Goal: Task Accomplishment & Management: Manage account settings

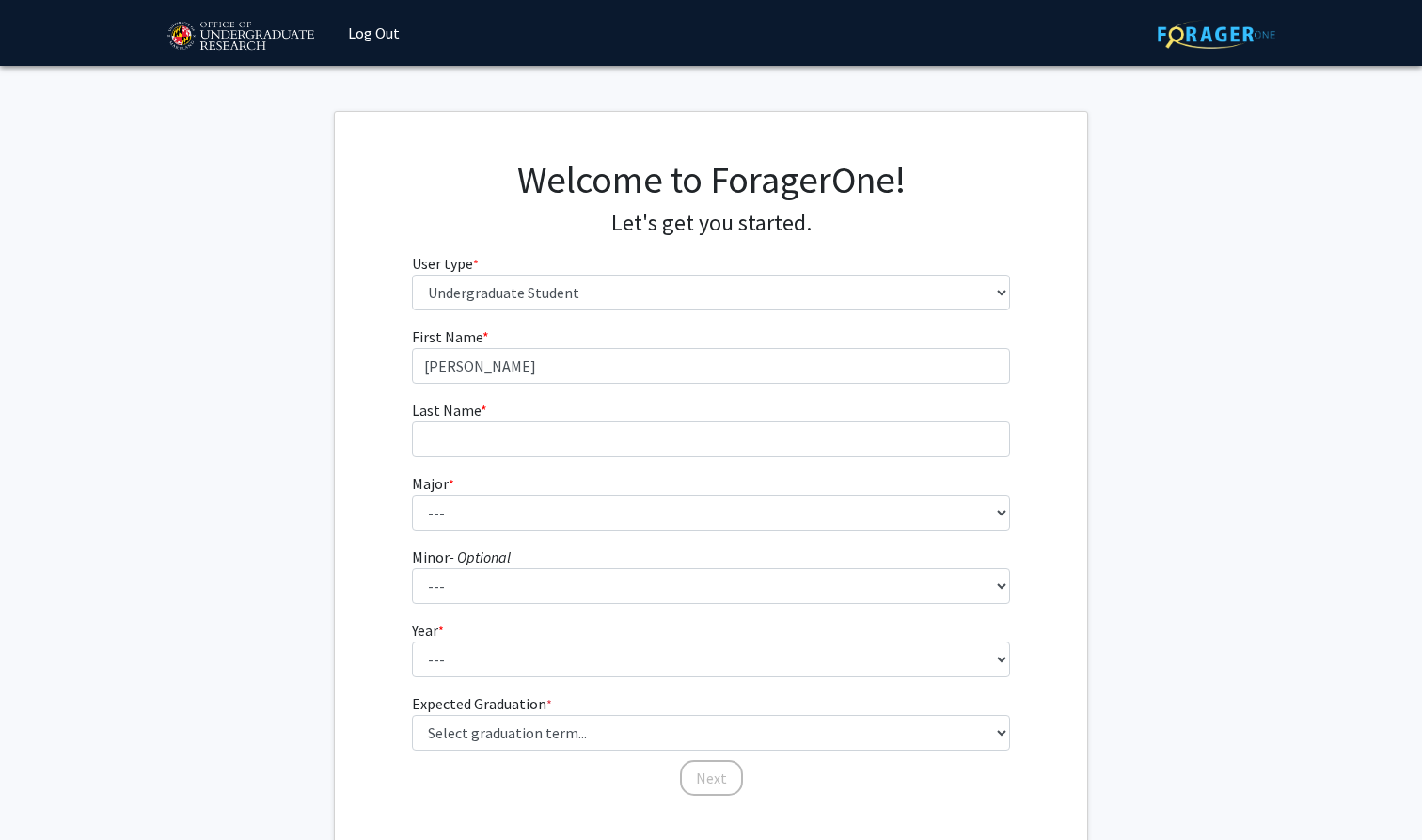
select select "1: undergrad"
type input "[PERSON_NAME]"
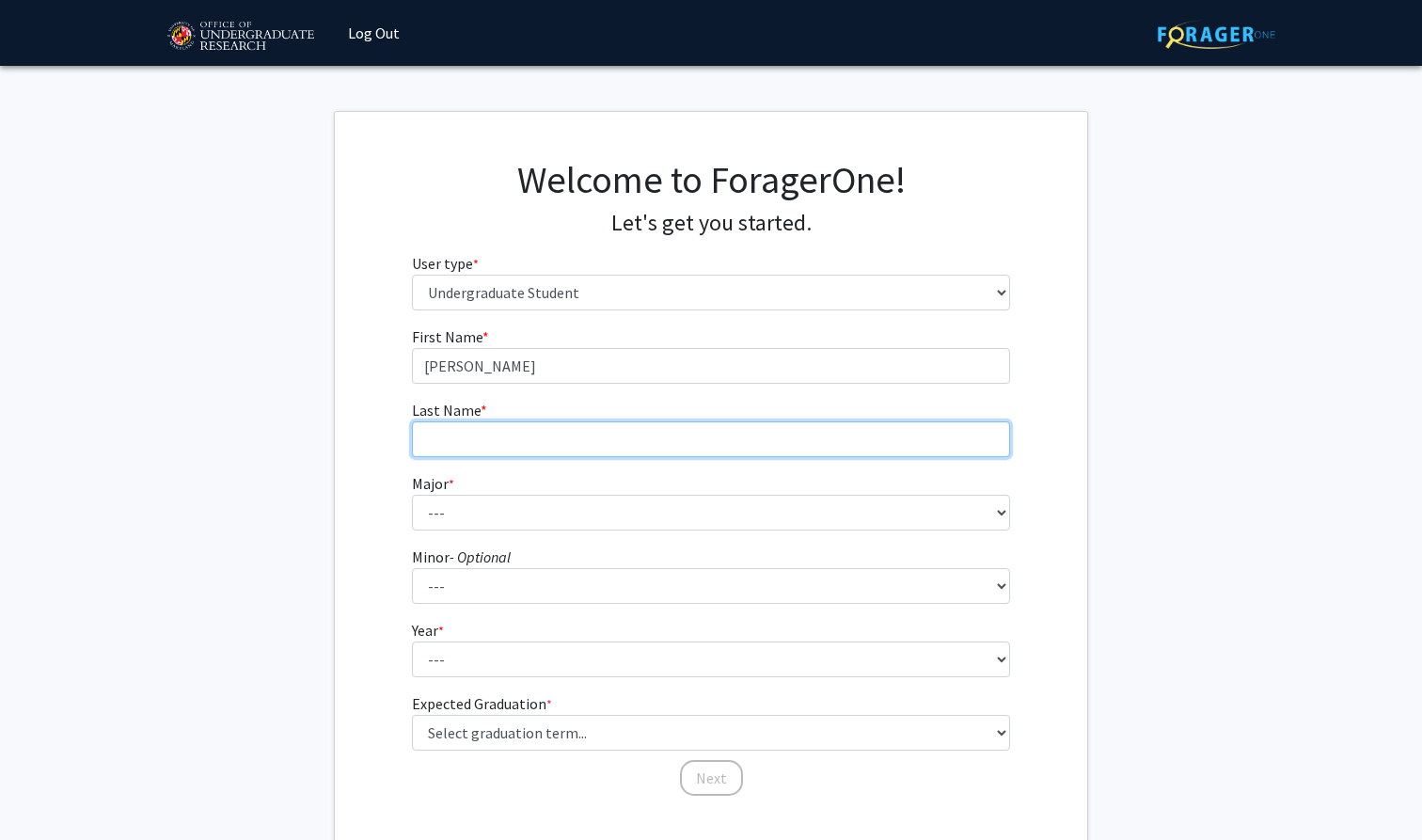
click at [465, 431] on input "Last Name * required" at bounding box center [711, 439] width 599 height 36
type input "[PERSON_NAME]"
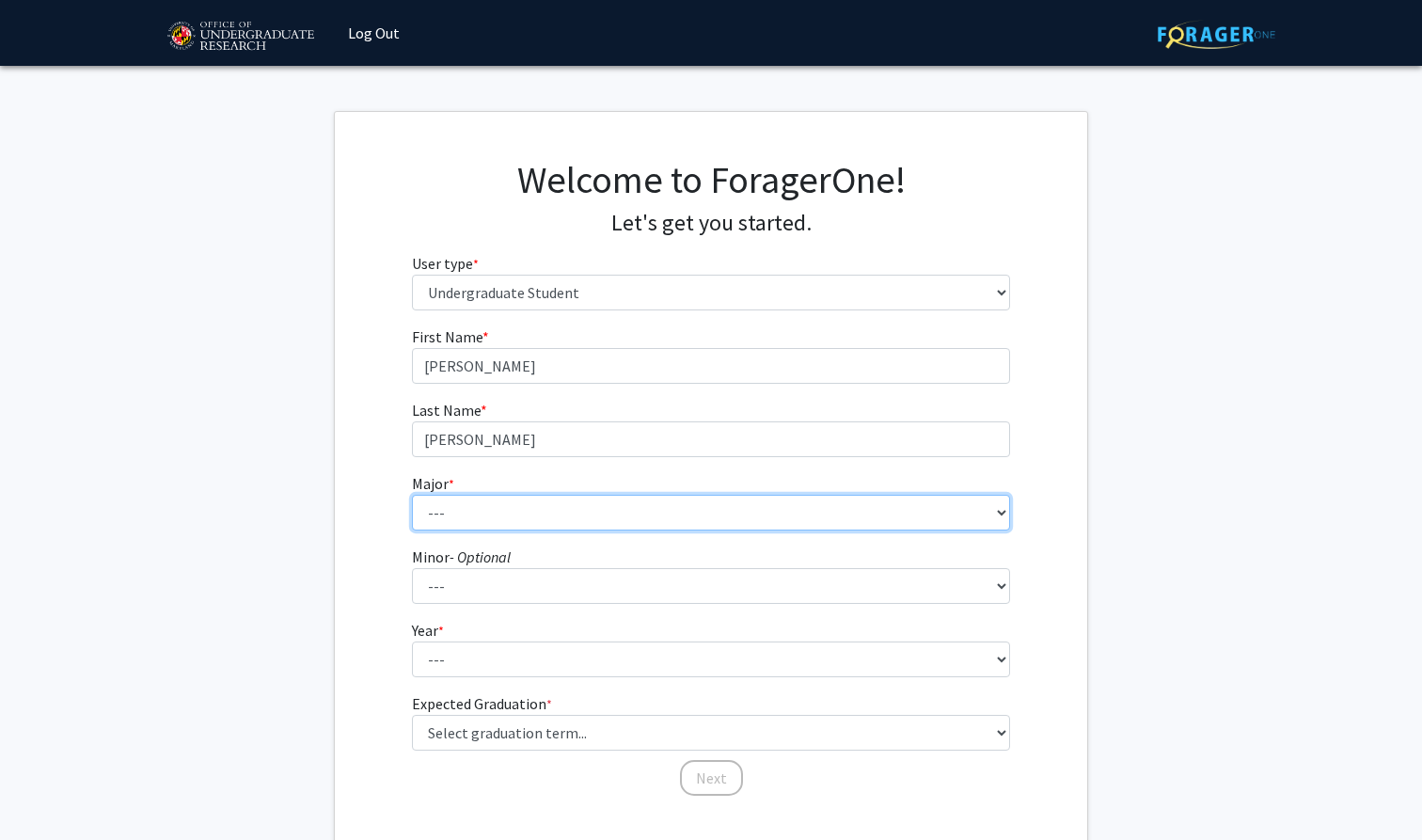
select select "17: 2318"
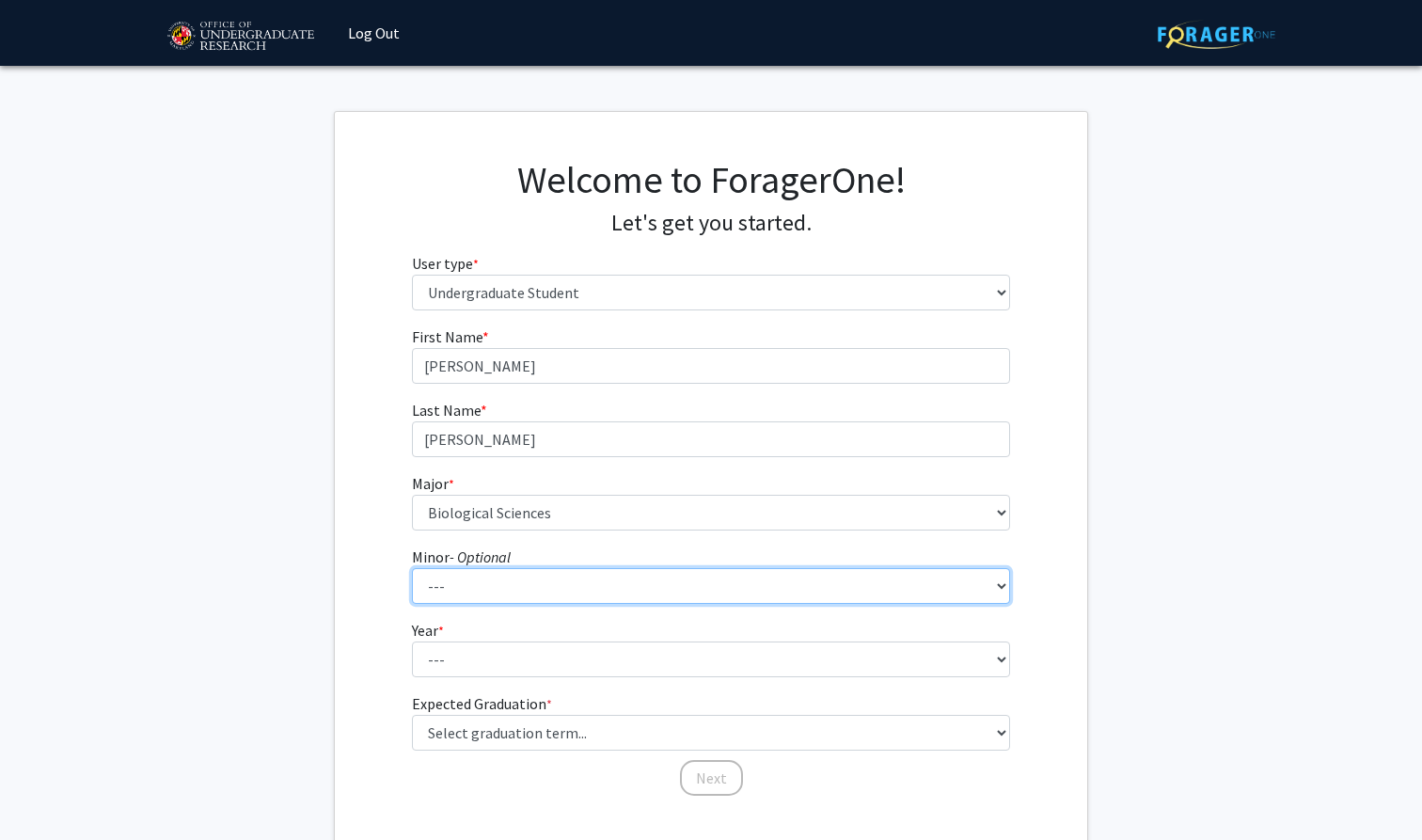
select select "77: 1880"
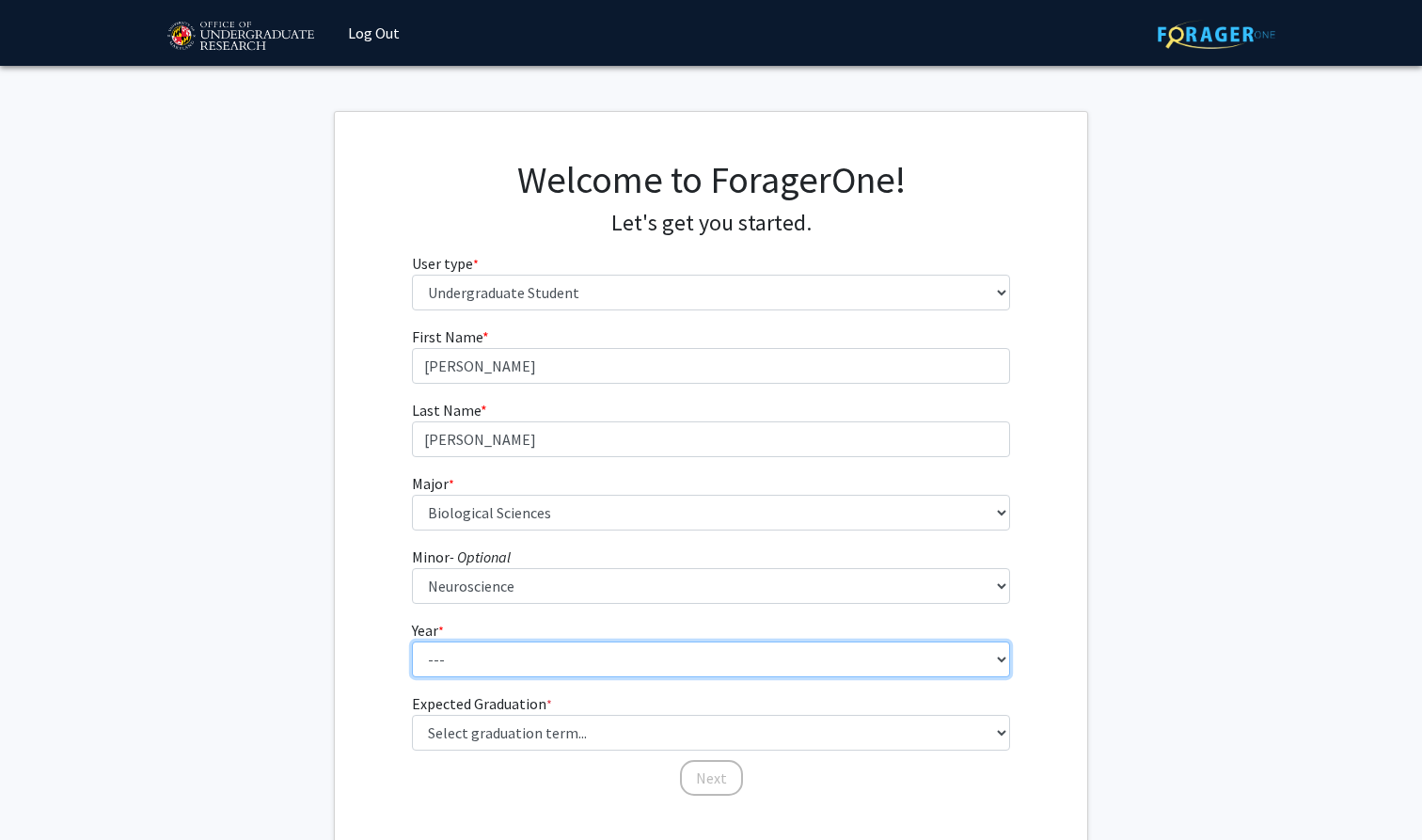
select select "1: first-year"
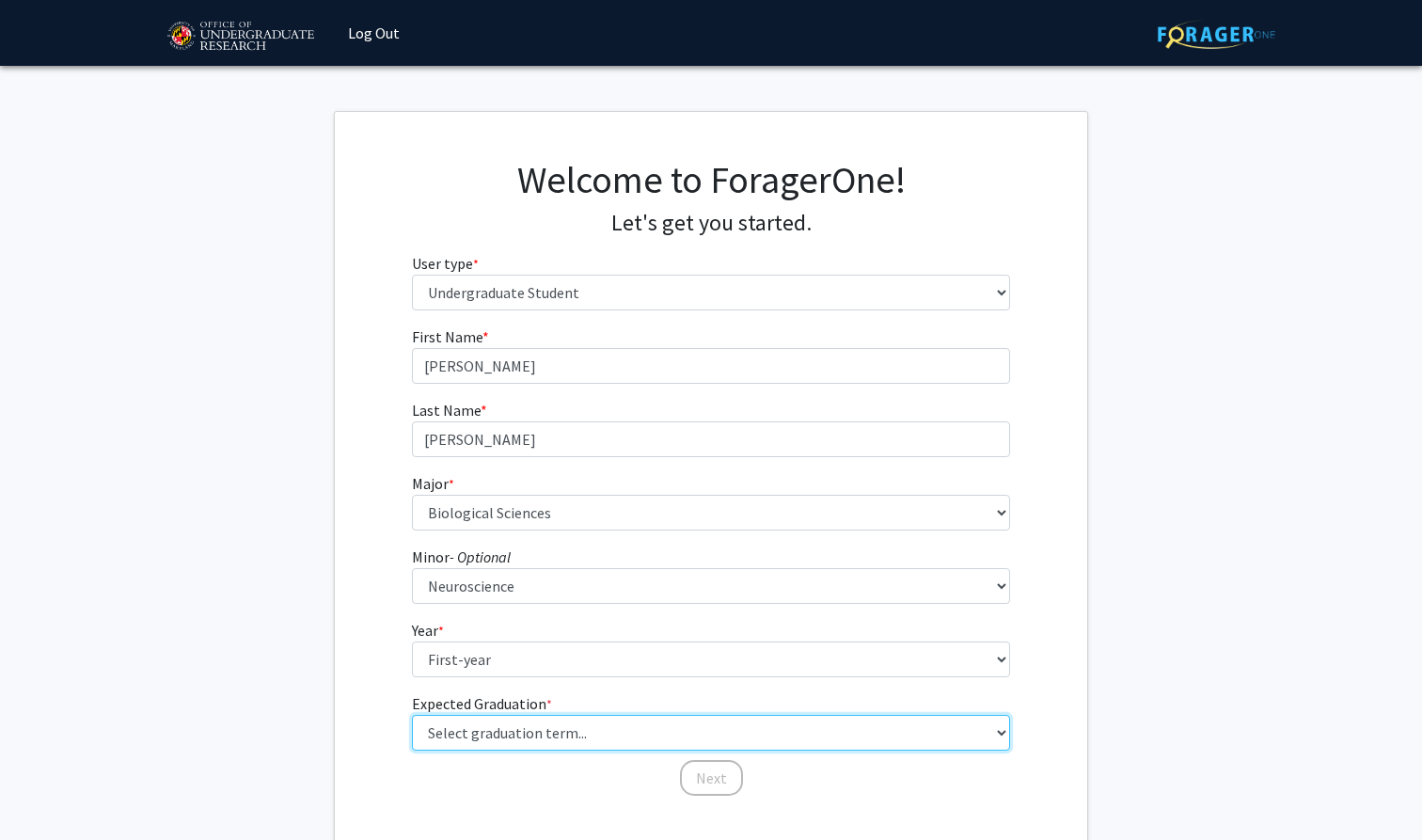
select select "17: spring_2029"
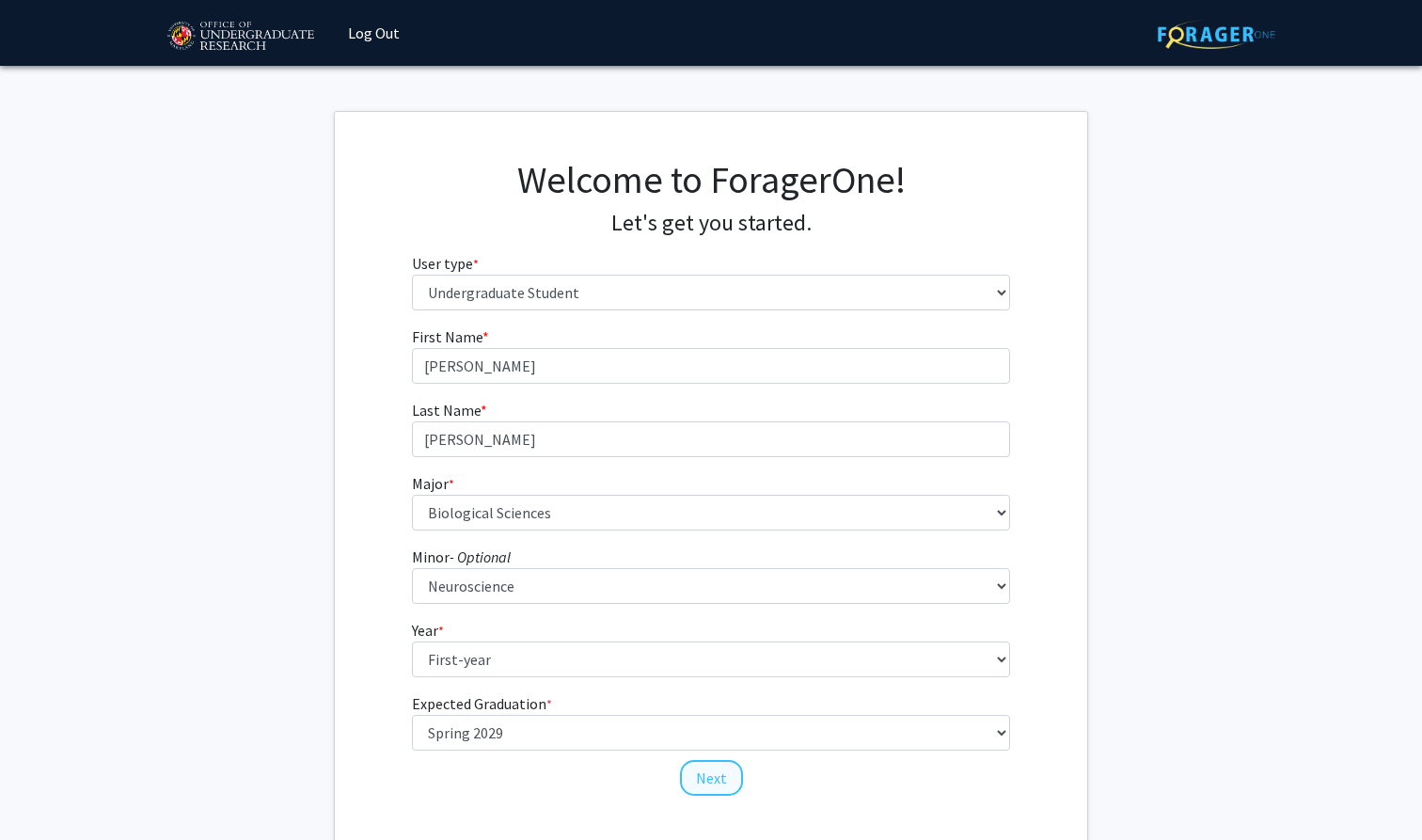
click at [712, 780] on button "Next" at bounding box center [711, 778] width 63 height 36
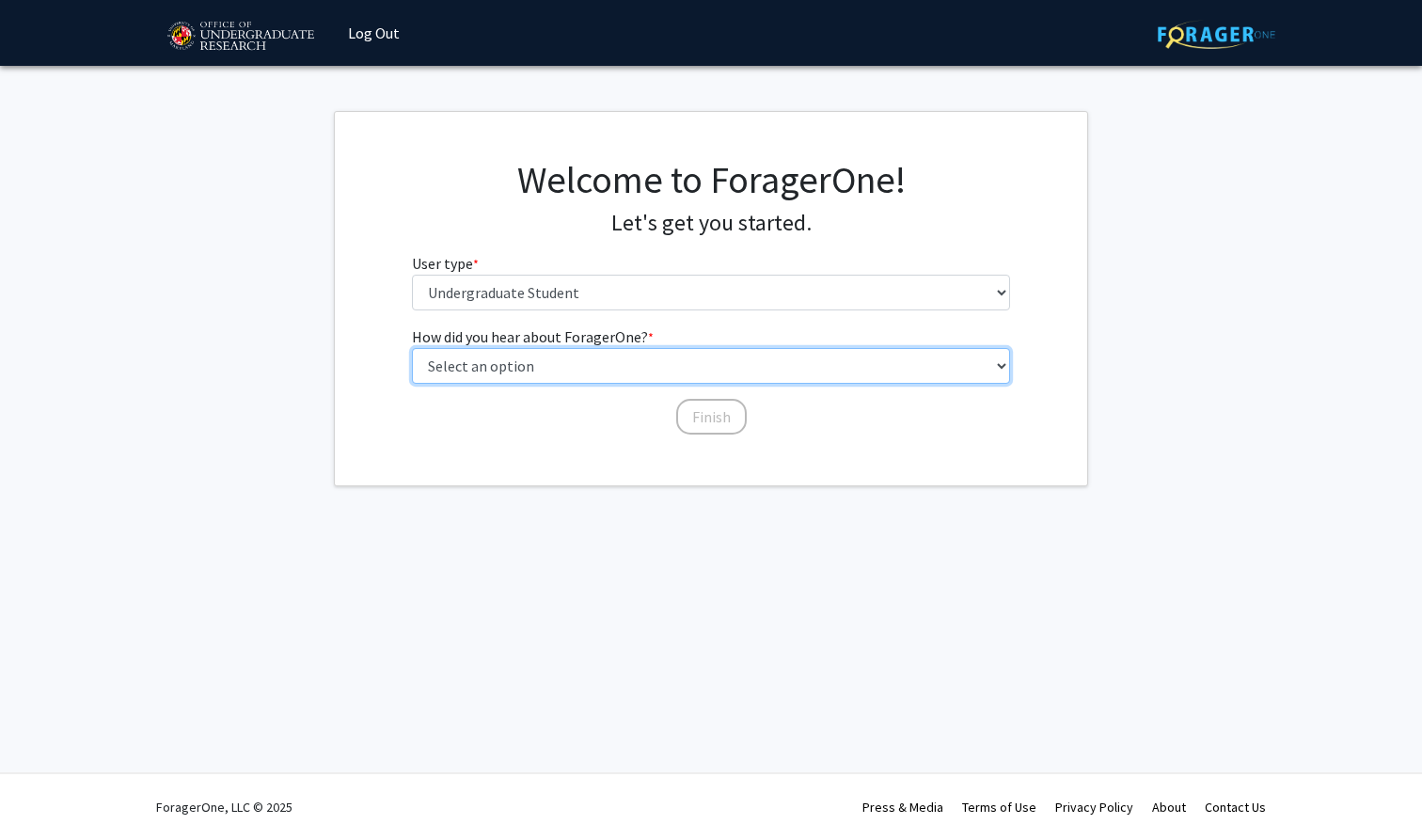
select select "1: peer_recommendation"
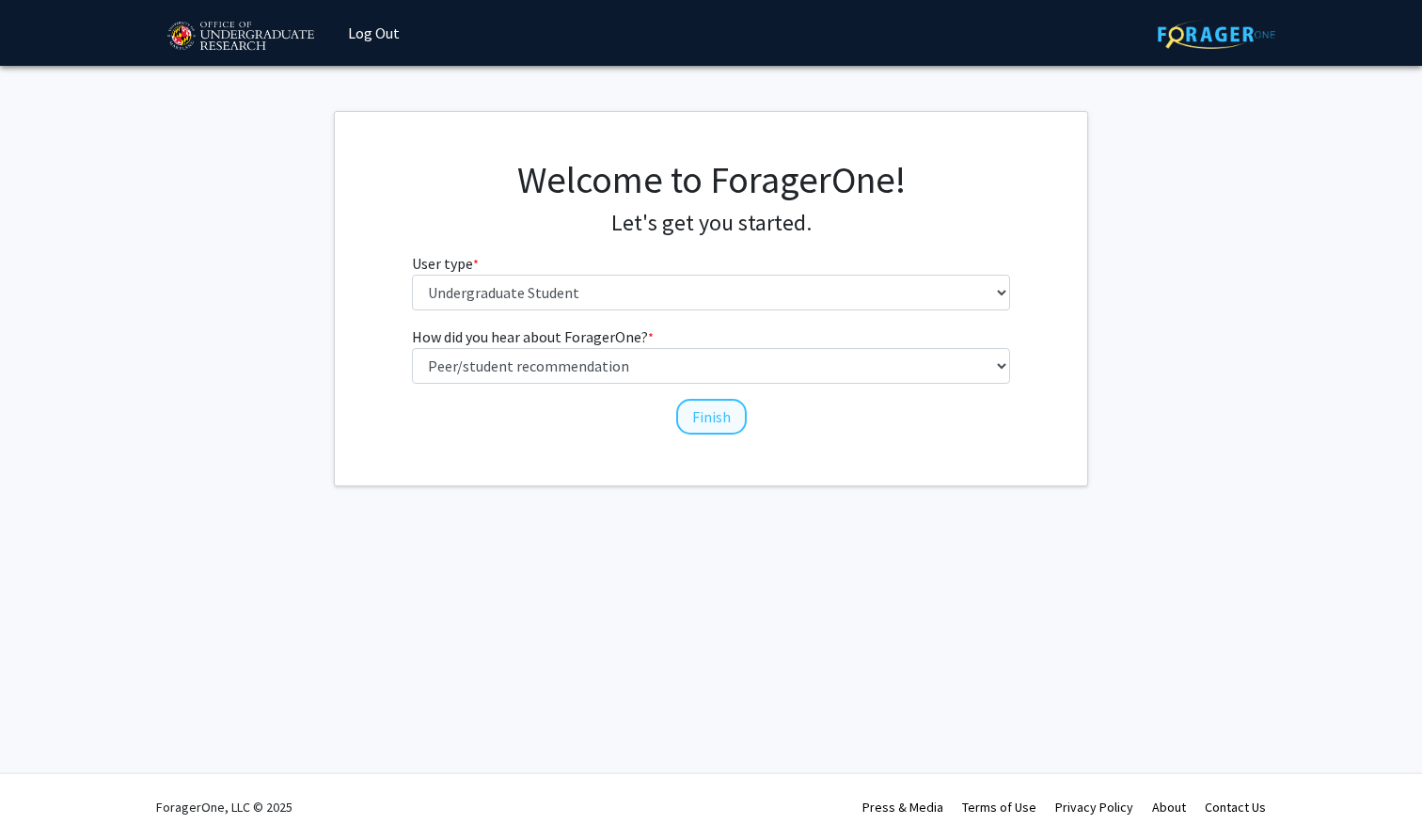
click at [710, 411] on button "Finish" at bounding box center [711, 416] width 70 height 36
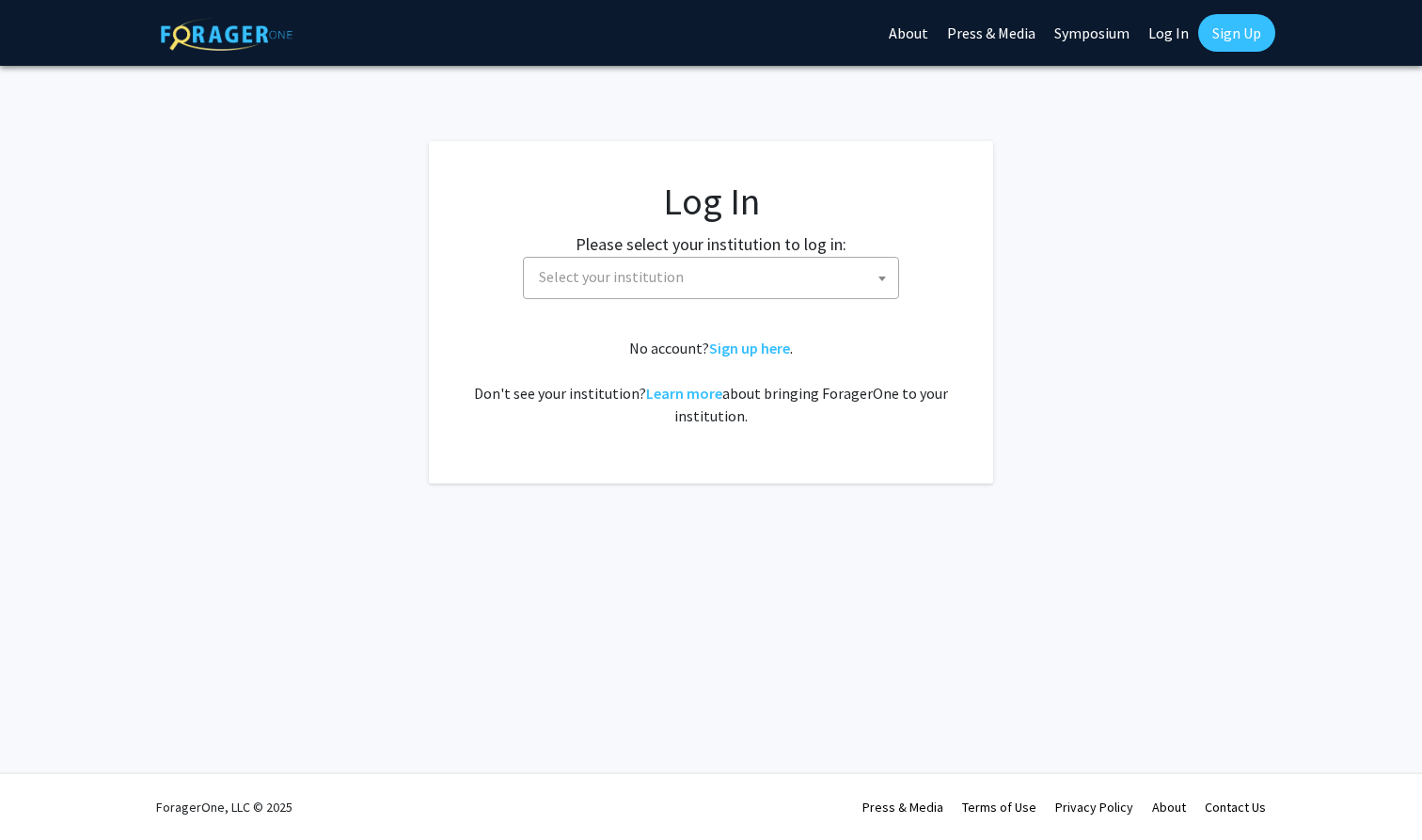
select select
click at [729, 281] on span "Select your institution" at bounding box center [714, 277] width 366 height 39
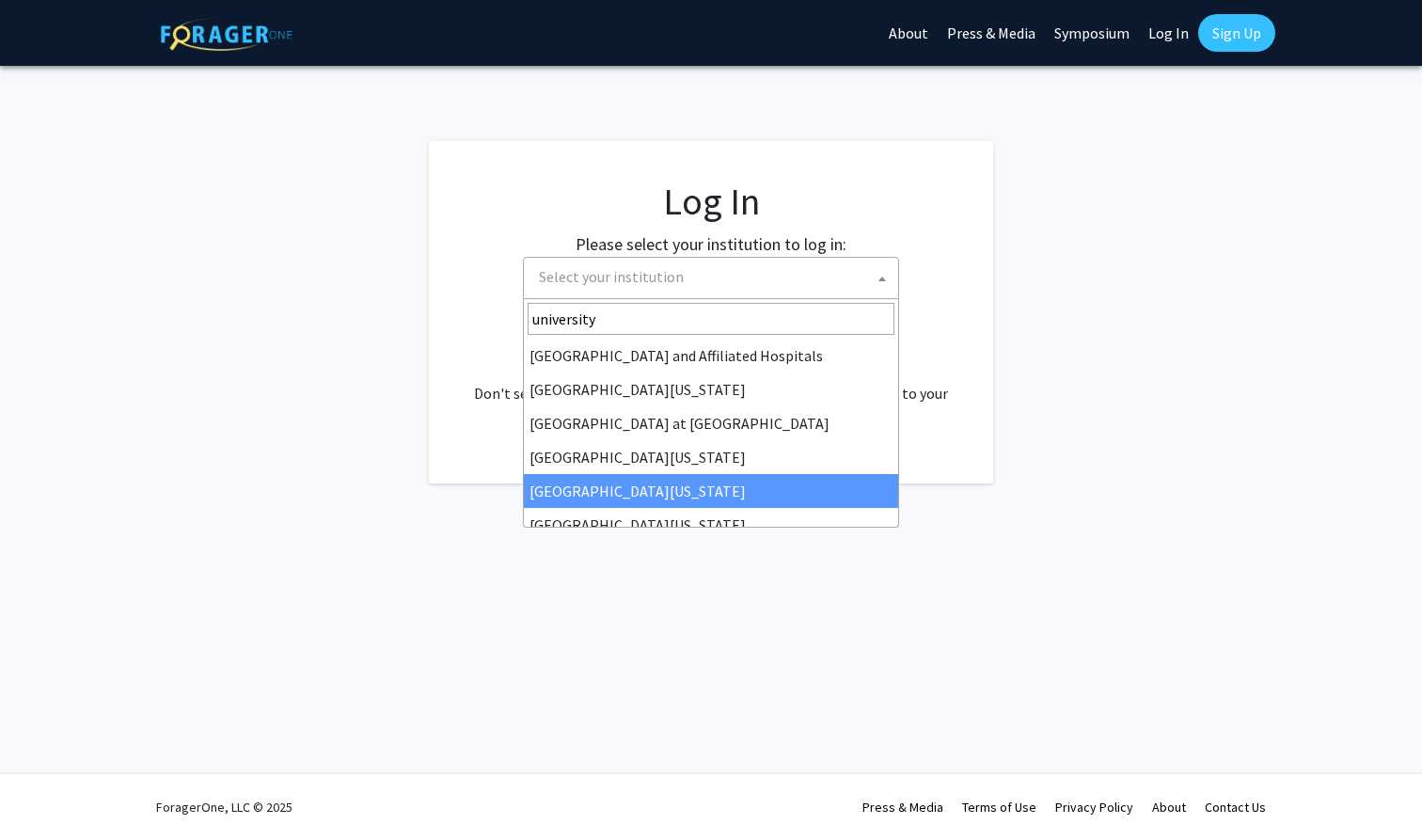
type input "university"
select select "31"
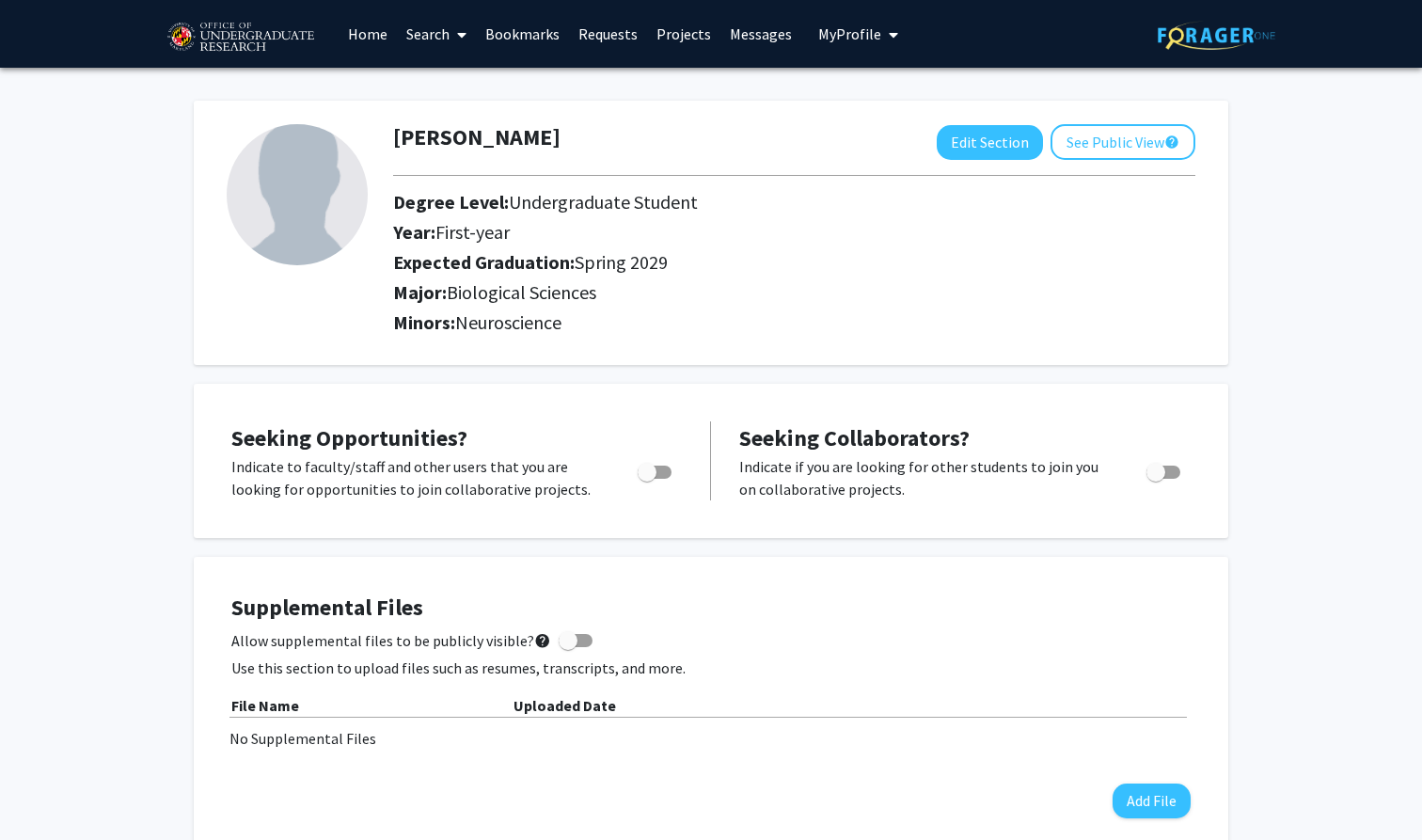
click at [648, 474] on span "Toggle" at bounding box center [646, 472] width 19 height 19
click at [647, 478] on input "Are you actively seeking opportunities?" at bounding box center [646, 478] width 1 height 1
checkbox input "true"
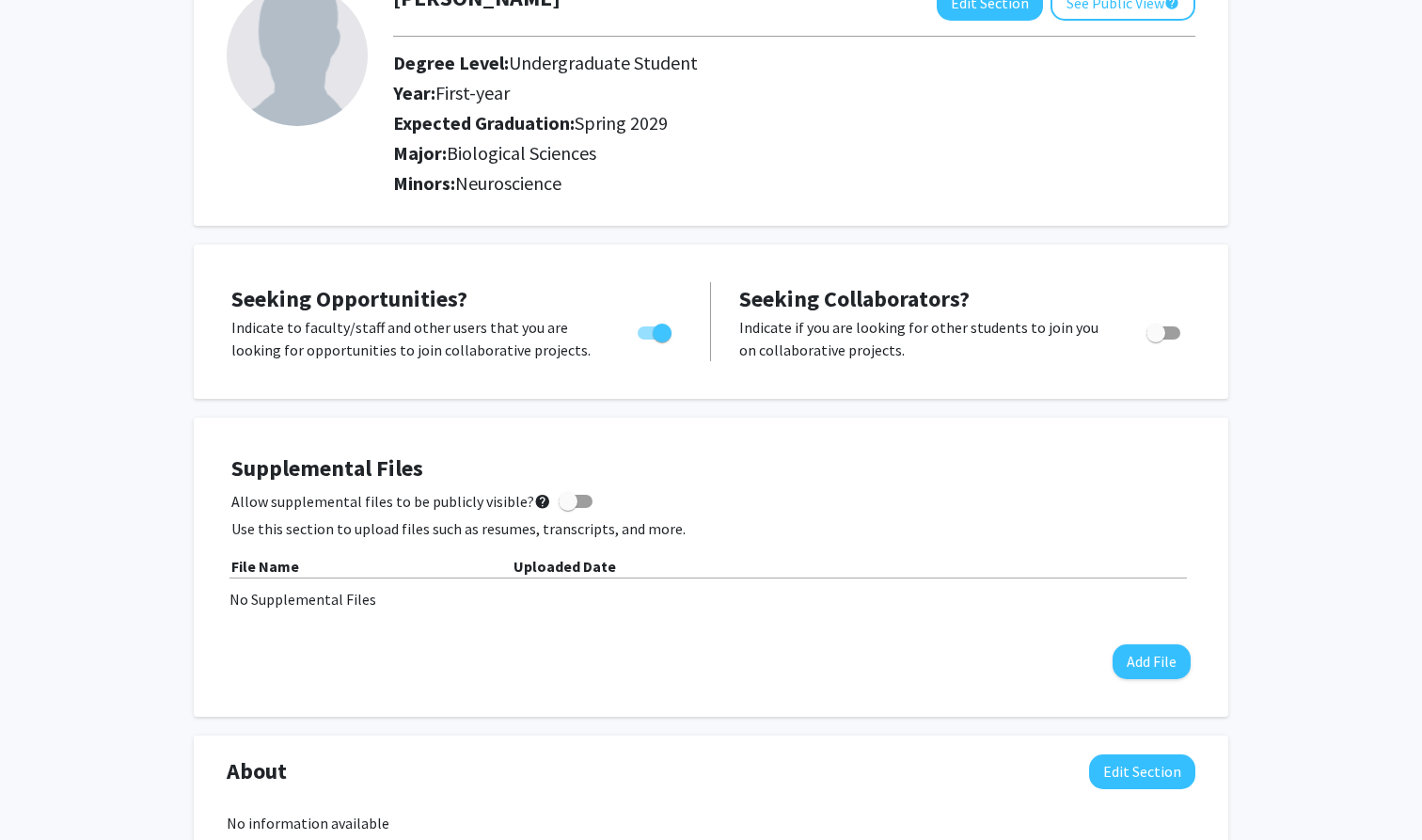
scroll to position [149, 0]
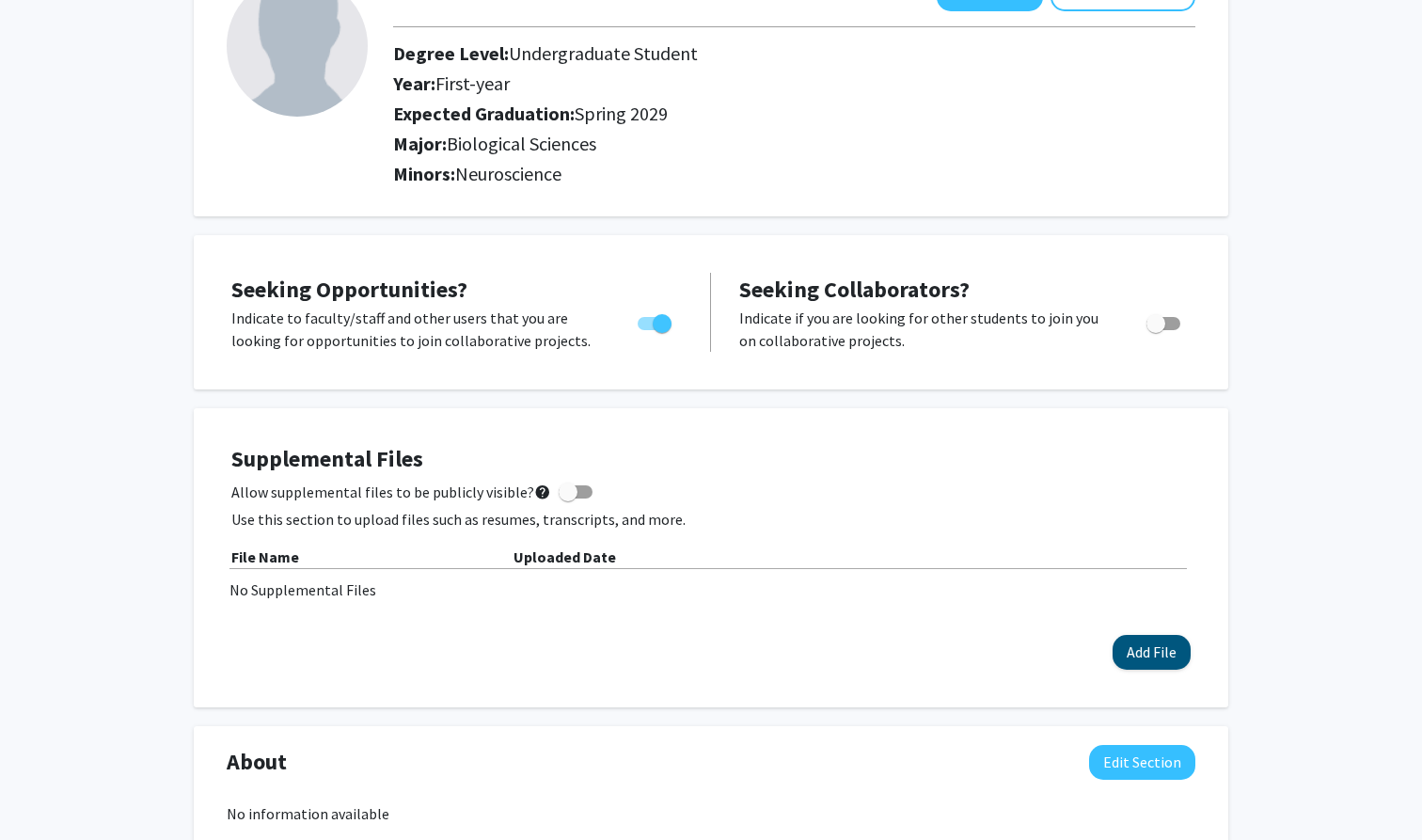
click at [1167, 658] on button "Add File" at bounding box center [1152, 653] width 78 height 35
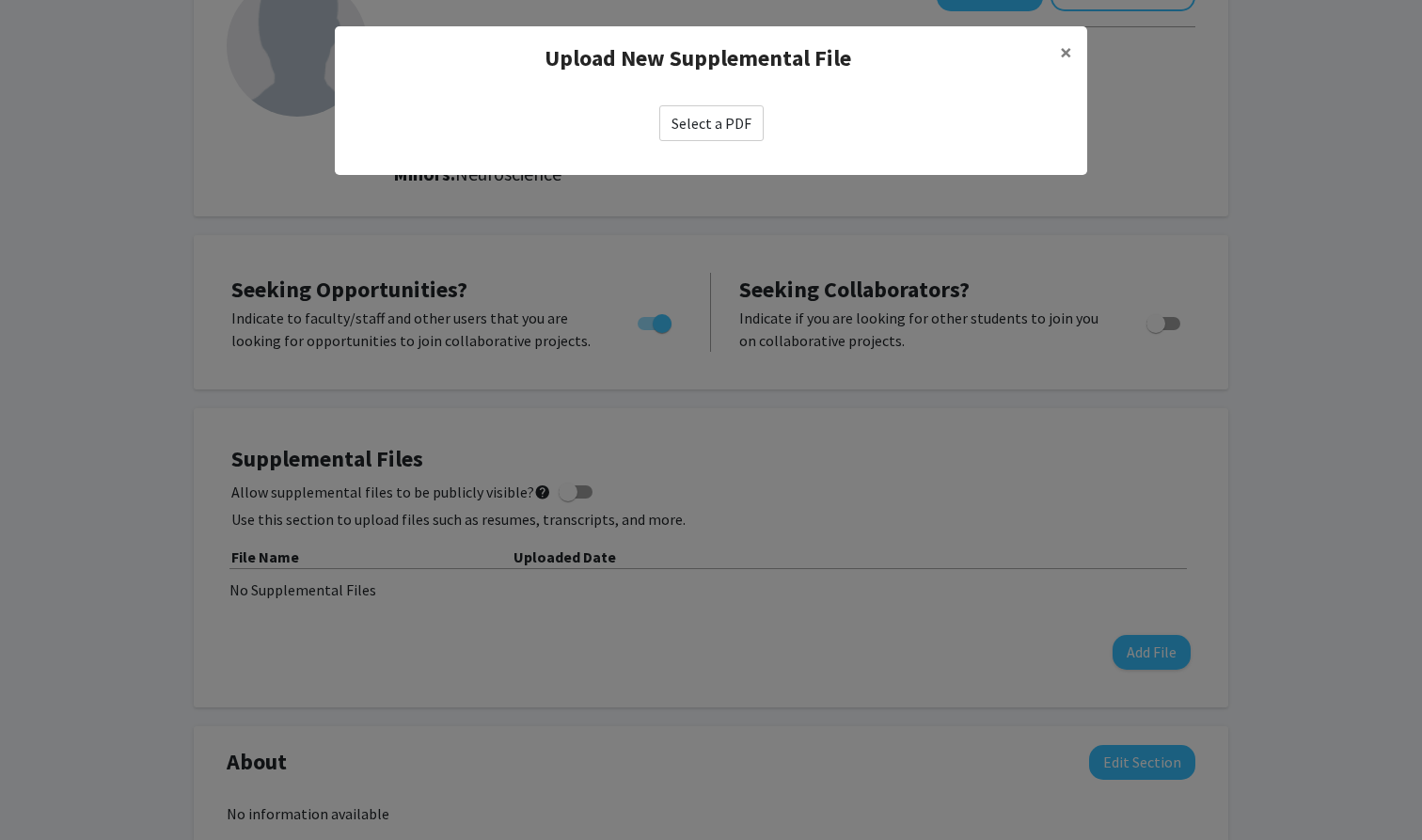
click at [733, 130] on label "Select a PDF" at bounding box center [711, 123] width 104 height 36
click at [0, 0] on input "Select a PDF" at bounding box center [0, 0] width 0 height 0
click at [1056, 57] on button "×" at bounding box center [1065, 53] width 42 height 53
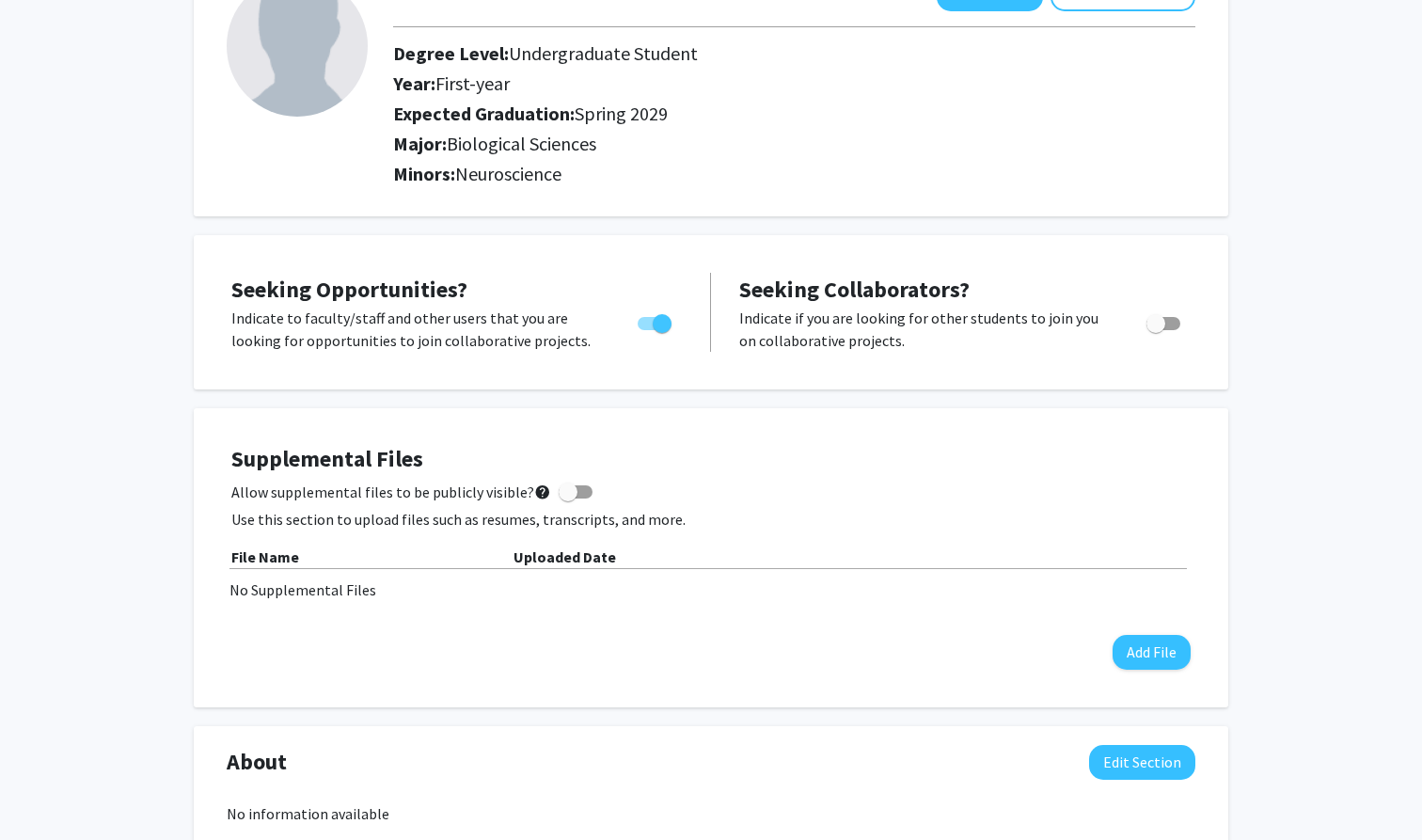
click at [216, 121] on div at bounding box center [295, 84] width 167 height 217
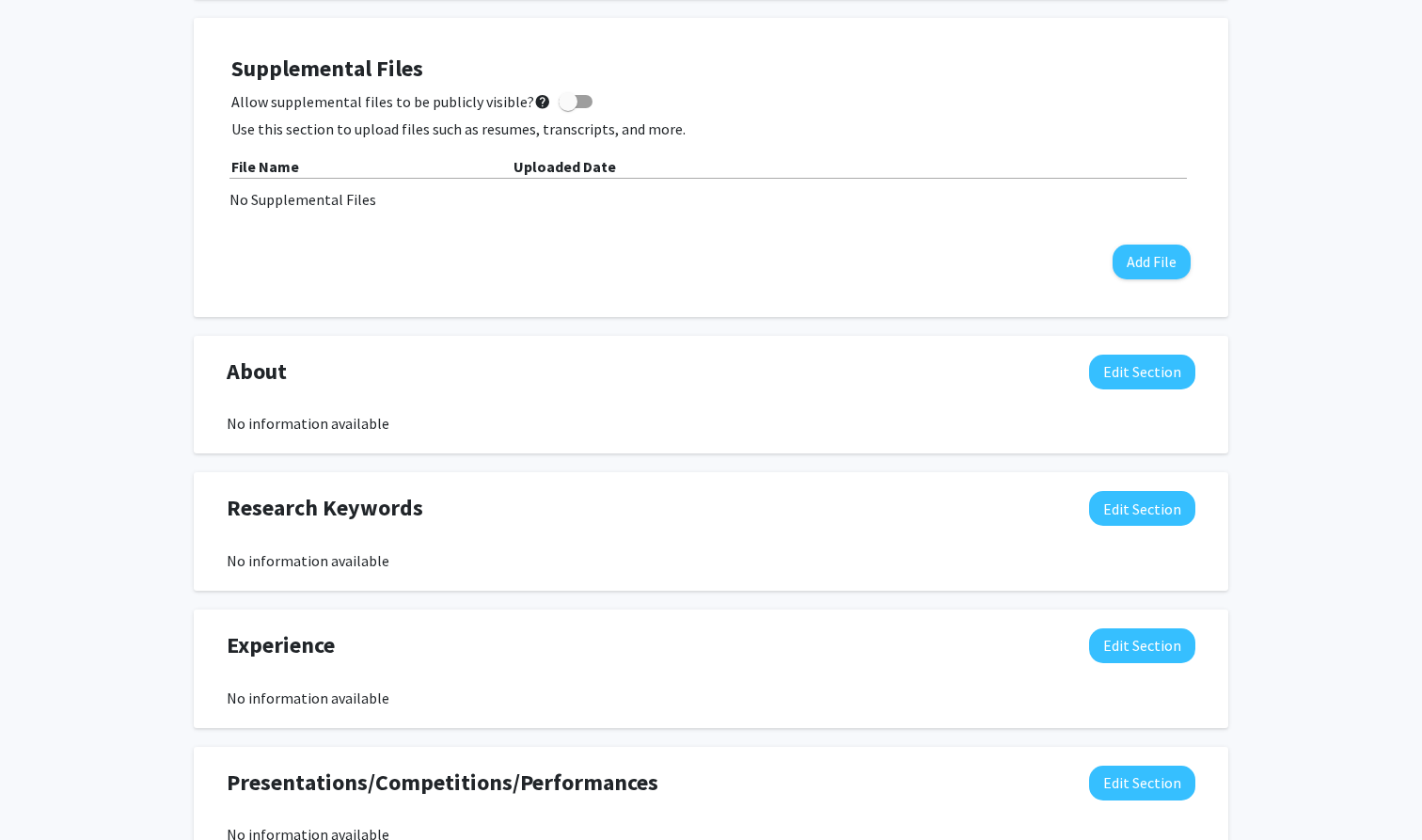
scroll to position [555, 0]
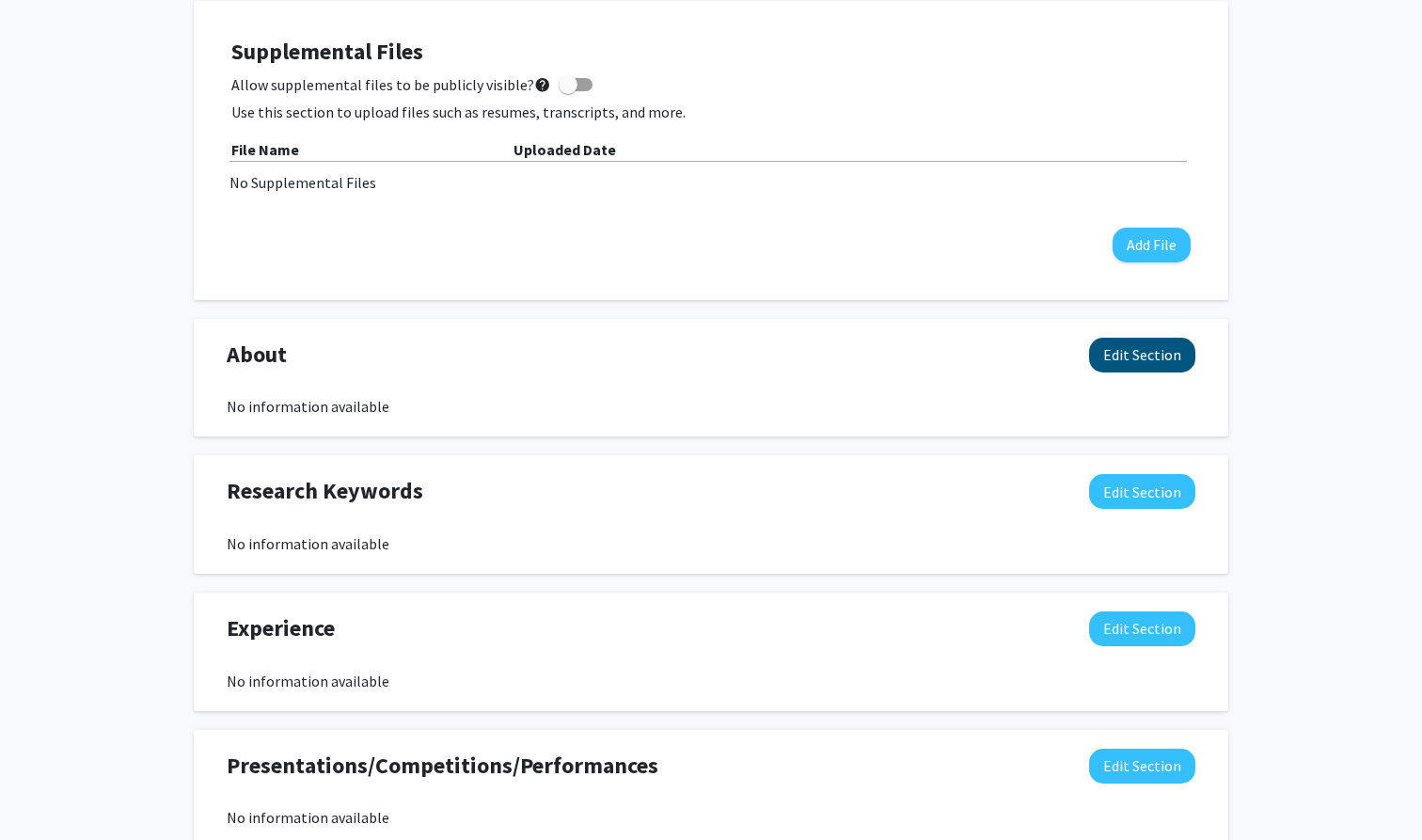
click at [1131, 364] on button "Edit Section" at bounding box center [1142, 356] width 106 height 35
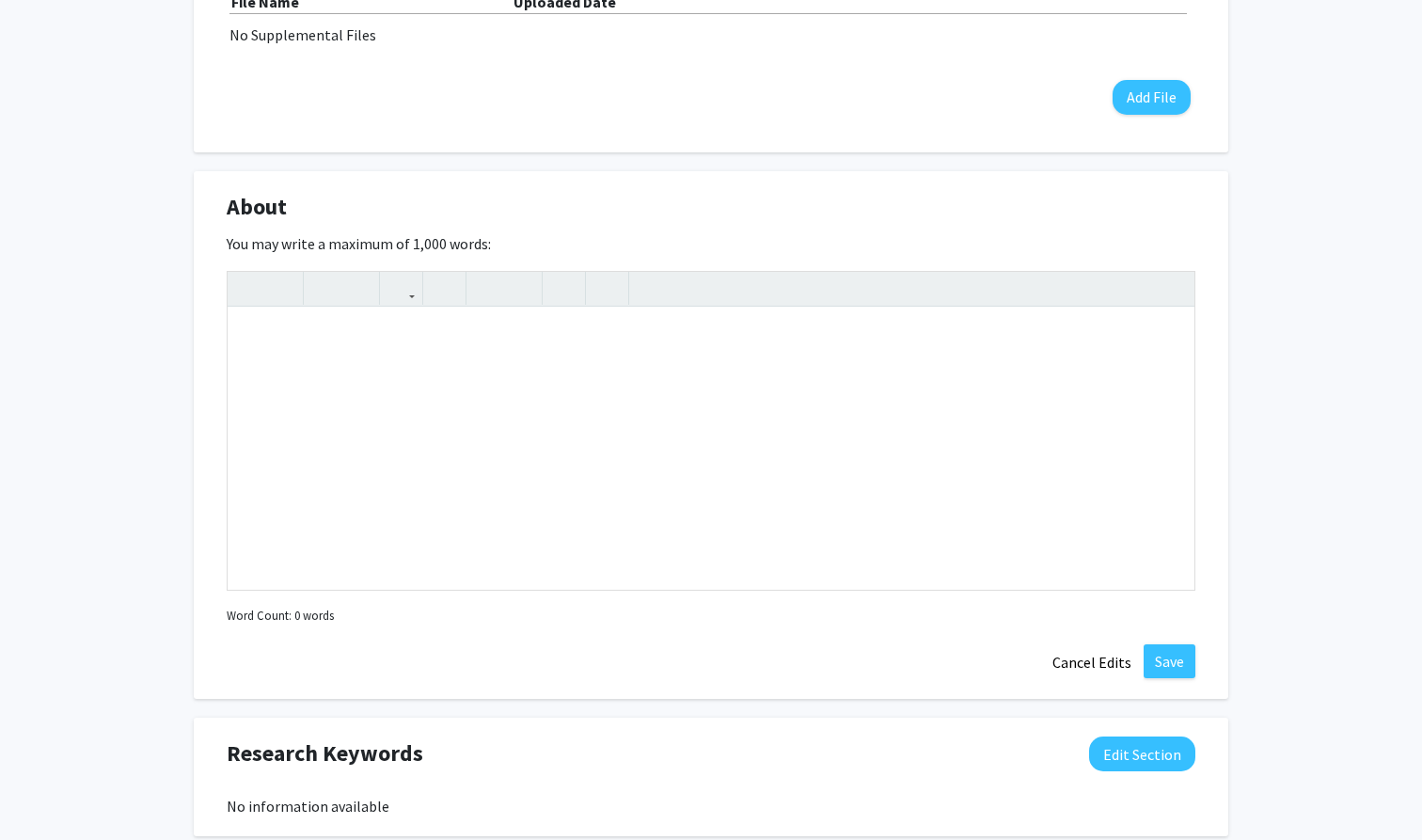
scroll to position [725, 0]
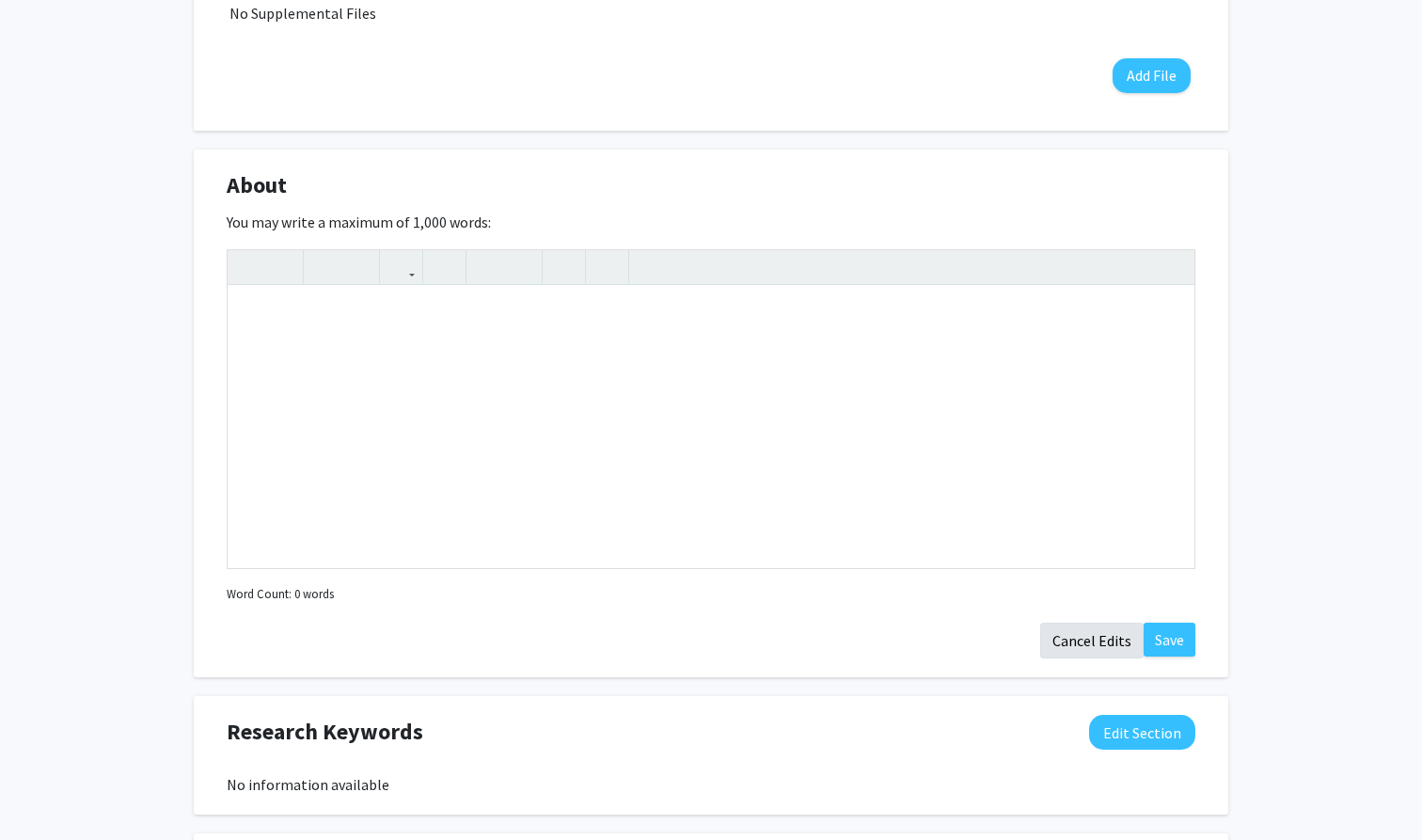
click at [1105, 644] on button "Cancel Edits" at bounding box center [1093, 640] width 103 height 36
